Goal: Task Accomplishment & Management: Complete application form

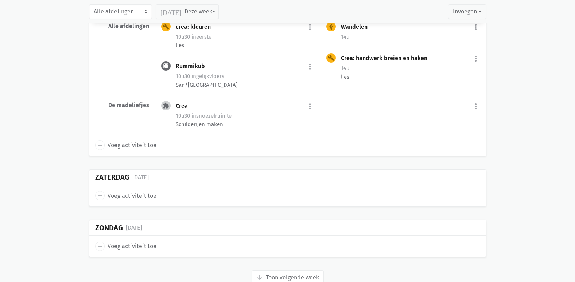
scroll to position [2112, 0]
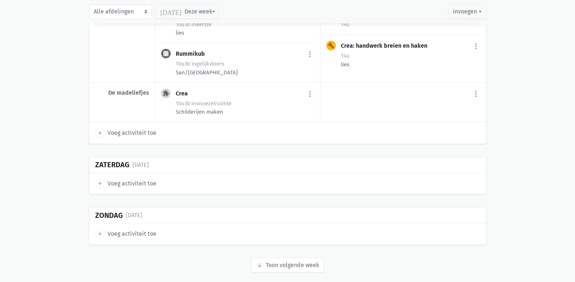
click at [298, 262] on button "arrow_downward Week wordt geladen Toon volgende week" at bounding box center [287, 265] width 72 height 15
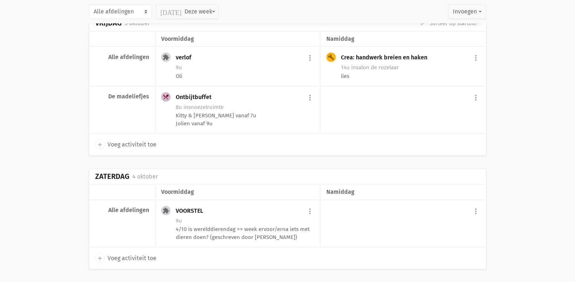
scroll to position [3140, 0]
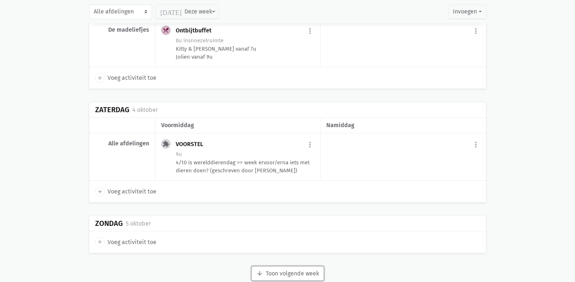
click at [314, 266] on button "arrow_downward Week wordt geladen Toon volgende week" at bounding box center [287, 273] width 72 height 15
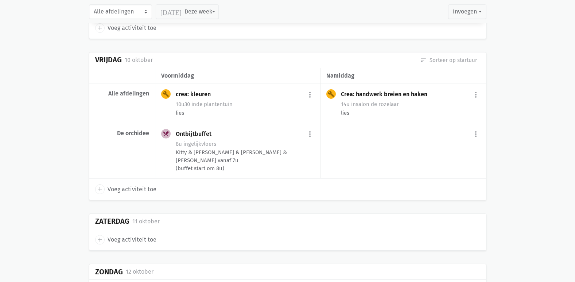
scroll to position [3955, 0]
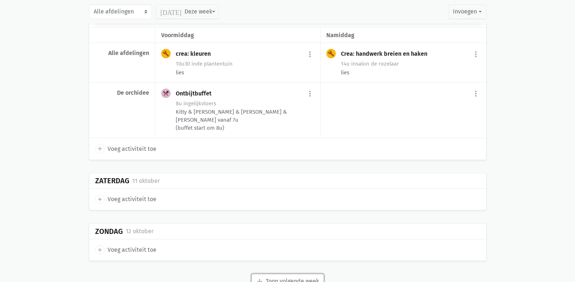
click at [289, 274] on button "arrow_downward Week wordt geladen Toon volgende week" at bounding box center [287, 281] width 72 height 15
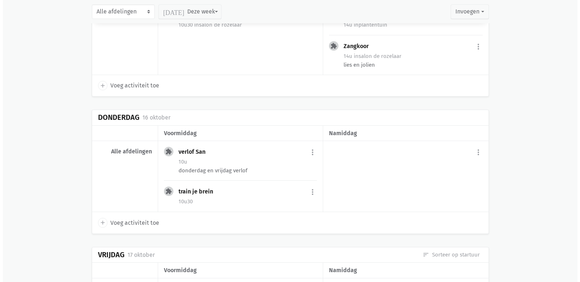
scroll to position [4538, 0]
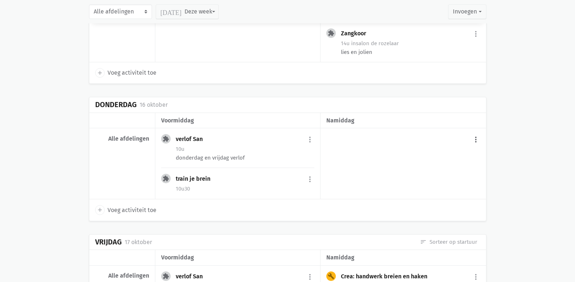
click at [477, 133] on button "more_vert" at bounding box center [475, 140] width 9 height 14
click at [437, 152] on link "add Voeg activiteit toe" at bounding box center [444, 158] width 71 height 12
select select "14:00"
select select "15:00"
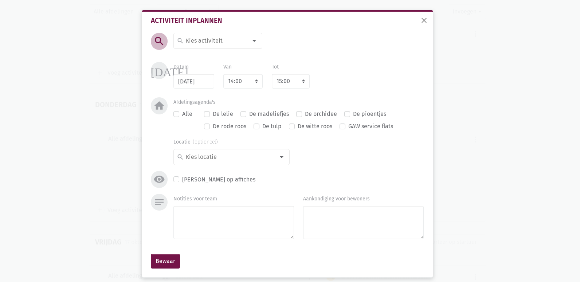
click at [205, 38] on input at bounding box center [216, 40] width 63 height 9
type input "Mobiele"
click at [239, 55] on label "Mobiele zorgboerderij" at bounding box center [214, 55] width 59 height 9
click at [286, 83] on select "8:00 8:15 8:30 8:45 9:00 9:15 9:30 9:45 10:00 10:15 10:30 10:45 11:00 11:15 11:…" at bounding box center [291, 81] width 38 height 15
click at [234, 81] on select "7:00 7:15 7:30 7:45 8:00 8:15 8:30 8:45 9:00 9:15 9:30 9:45 10:00 10:15 10:30 1…" at bounding box center [242, 81] width 39 height 15
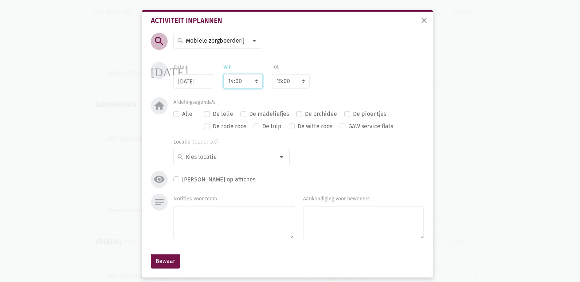
select select "14:30"
click at [223, 74] on select "7:00 7:15 7:30 7:45 8:00 8:15 8:30 8:45 9:00 9:15 9:30 9:45 10:00 10:15 10:30 1…" at bounding box center [242, 81] width 39 height 15
select select "15:30"
click at [287, 76] on select "8:00 8:15 8:30 8:45 9:00 9:15 9:30 9:45 10:00 10:15 10:30 10:45 11:00 11:15 11:…" at bounding box center [291, 81] width 38 height 15
select select "16:00"
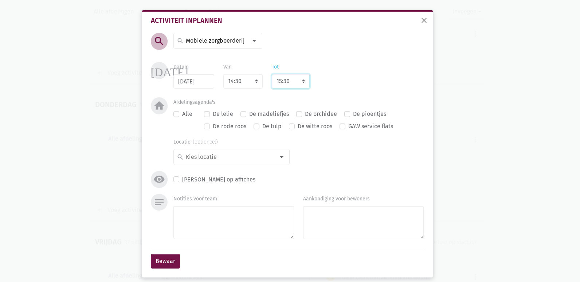
click at [272, 74] on select "8:00 8:15 8:30 8:45 9:00 9:15 9:30 9:45 10:00 10:15 10:30 10:45 11:00 11:15 11:…" at bounding box center [291, 81] width 38 height 15
click at [274, 150] on div at bounding box center [281, 157] width 15 height 15
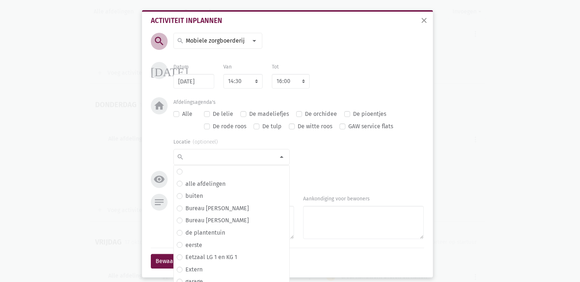
click at [182, 117] on label "Alle" at bounding box center [187, 113] width 10 height 9
click at [173, 117] on input "Alle" at bounding box center [176, 113] width 6 height 8
checkbox input "true"
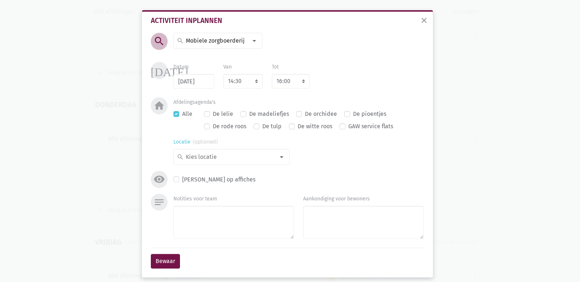
click at [255, 154] on input at bounding box center [230, 156] width 90 height 9
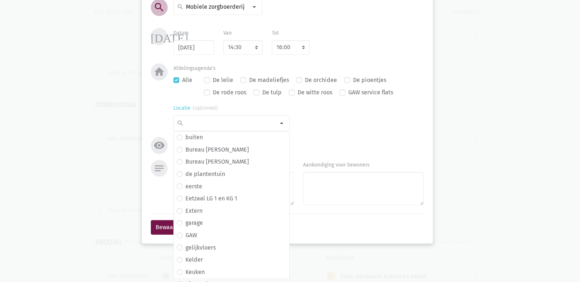
scroll to position [73, 0]
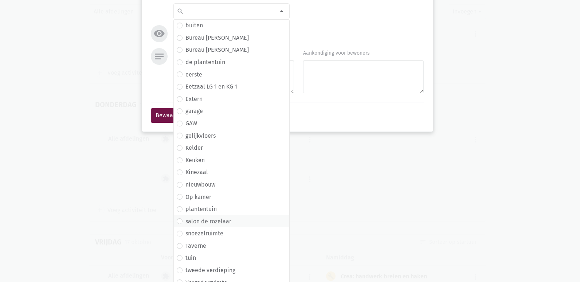
click at [215, 224] on label "salon de rozelaar" at bounding box center [208, 221] width 46 height 9
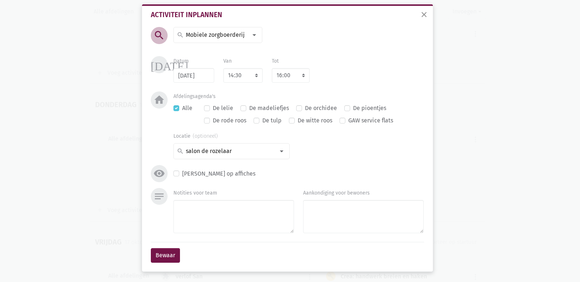
scroll to position [6, 0]
click at [232, 222] on textarea "Notities voor team" at bounding box center [233, 216] width 121 height 33
type textarea "Zorgboerderij Boskanthoeve (Robbe)"
click at [169, 263] on div "Bewaar" at bounding box center [287, 255] width 273 height 27
click at [167, 256] on button "Bewaar" at bounding box center [165, 255] width 29 height 15
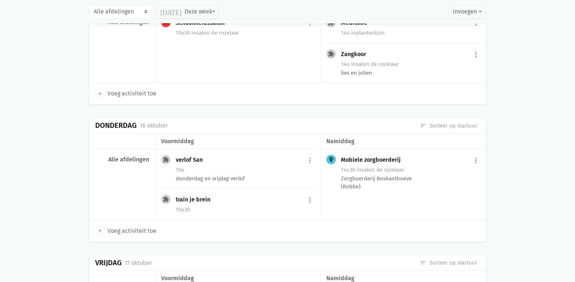
scroll to position [4514, 0]
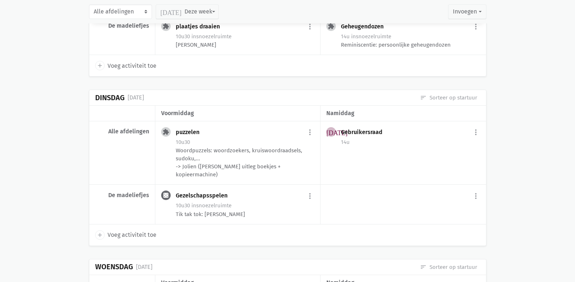
scroll to position [1458, 0]
